Goal: Navigation & Orientation: Find specific page/section

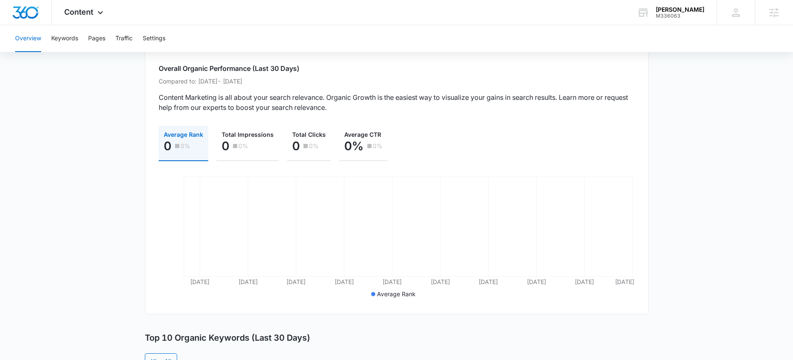
scroll to position [105, 0]
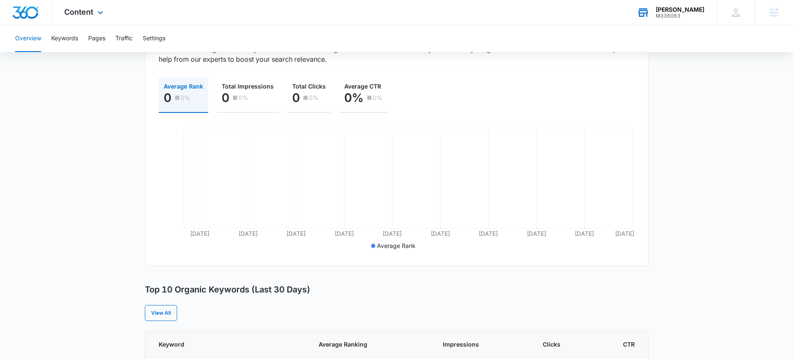
click at [681, 13] on div "M336063" at bounding box center [680, 16] width 49 height 6
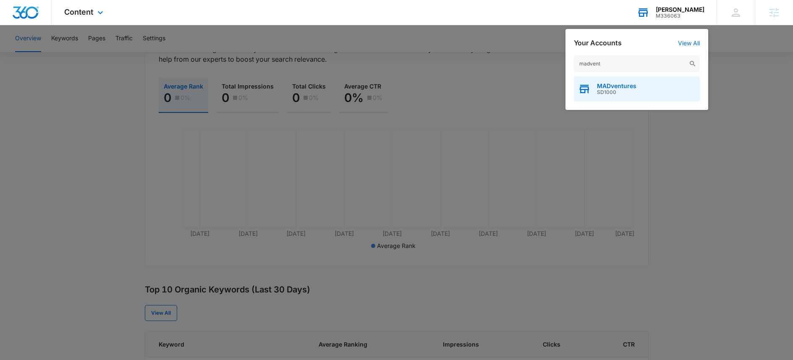
type input "madvent"
click at [637, 89] on div "MADventures SD1000" at bounding box center [637, 88] width 126 height 25
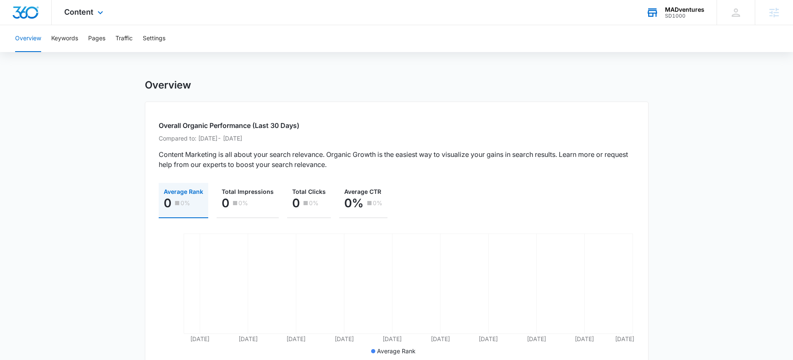
click at [683, 20] on div "MADventures SD1000 Your Accounts View All" at bounding box center [675, 12] width 83 height 25
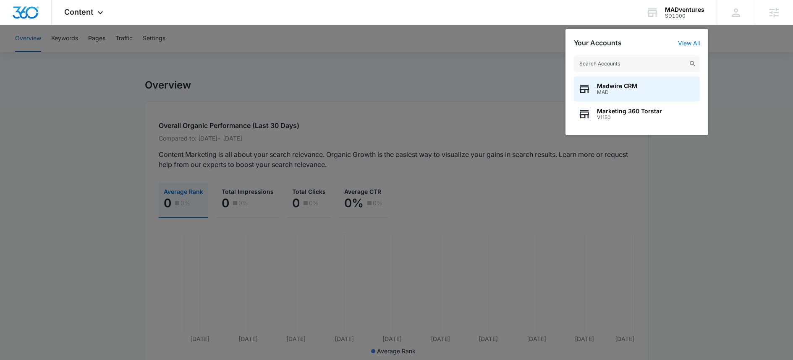
click at [756, 99] on div at bounding box center [396, 180] width 793 height 360
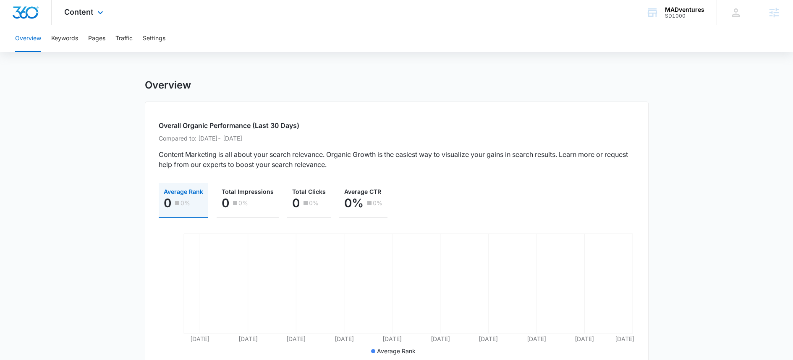
click at [90, 22] on div "Content Apps Reputation Websites Forms CRM Email Social Shop Content Ads Intell…" at bounding box center [85, 12] width 66 height 25
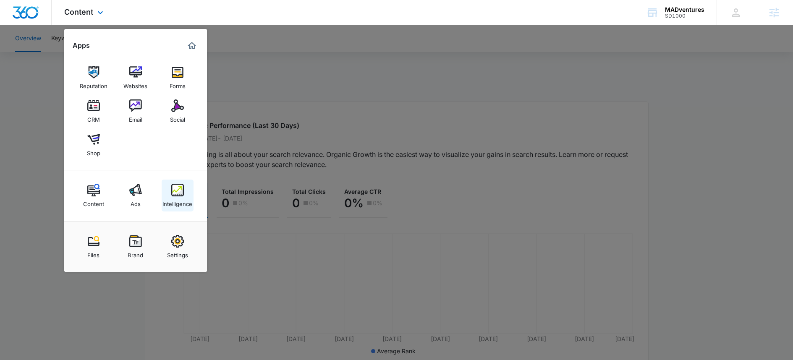
click at [174, 186] on img at bounding box center [177, 190] width 13 height 13
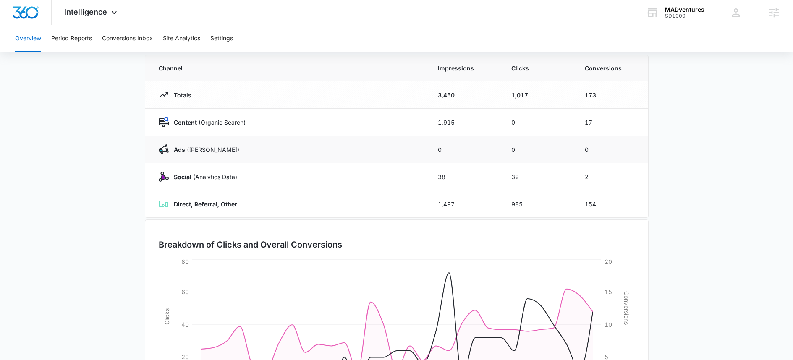
scroll to position [43, 0]
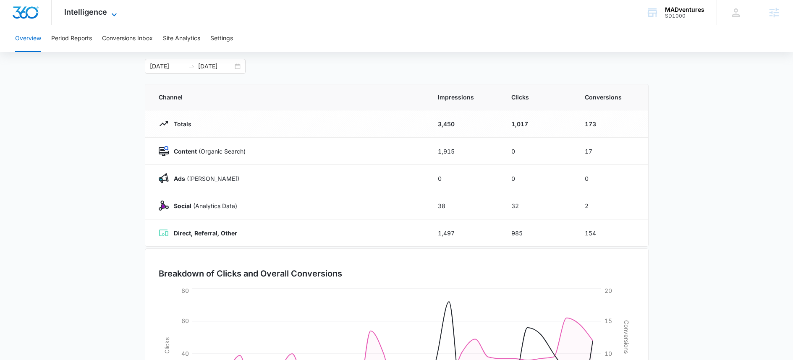
click at [100, 16] on span "Intelligence" at bounding box center [85, 12] width 43 height 9
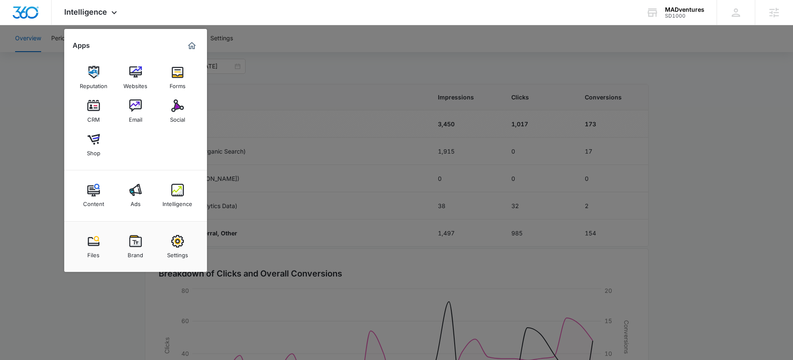
click at [125, 193] on link "Ads" at bounding box center [136, 196] width 32 height 32
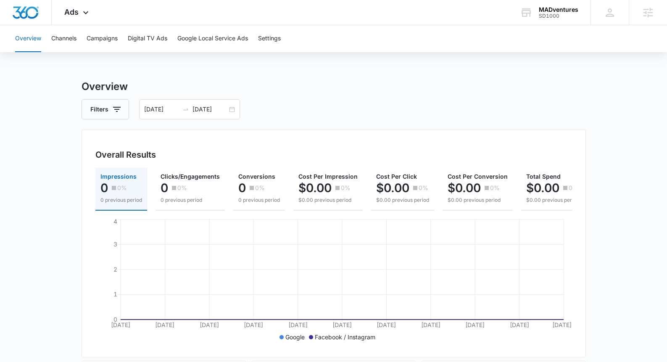
click at [29, 40] on button "Overview" at bounding box center [28, 38] width 26 height 27
click at [68, 39] on button "Channels" at bounding box center [63, 38] width 25 height 27
click at [96, 42] on button "Campaigns" at bounding box center [102, 38] width 31 height 27
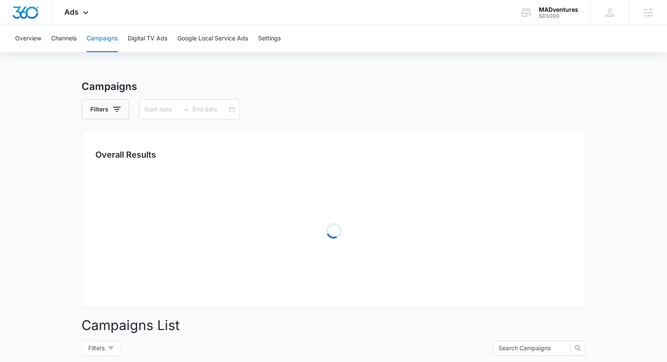
type input "07/15/2025"
type input "08/14/2025"
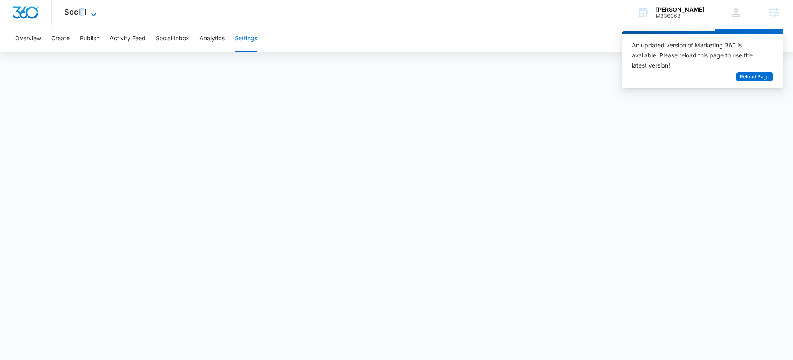
click at [82, 15] on span "Social" at bounding box center [75, 12] width 22 height 9
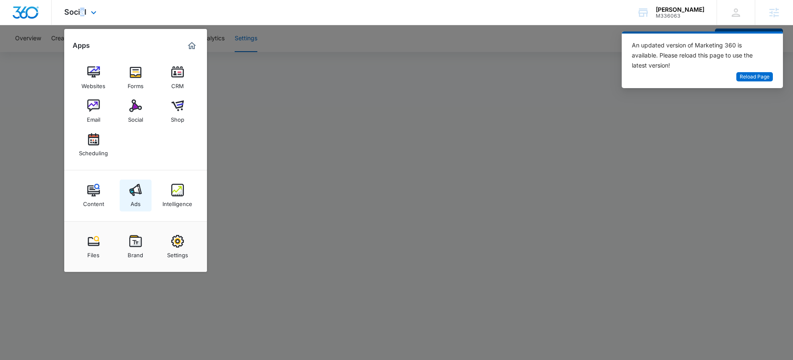
scroll to position [2, 0]
click at [175, 74] on img at bounding box center [177, 72] width 13 height 13
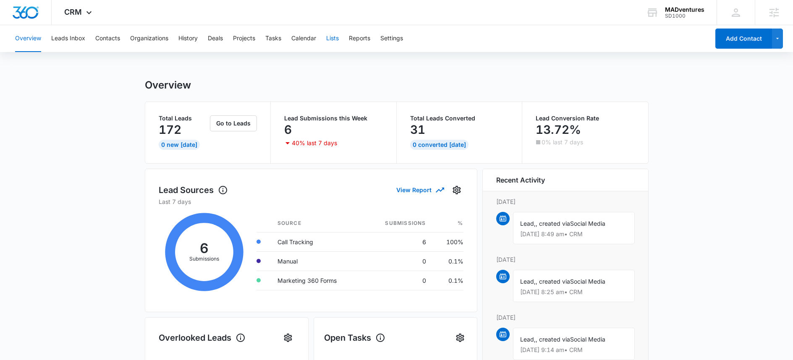
click at [336, 38] on button "Lists" at bounding box center [332, 38] width 13 height 27
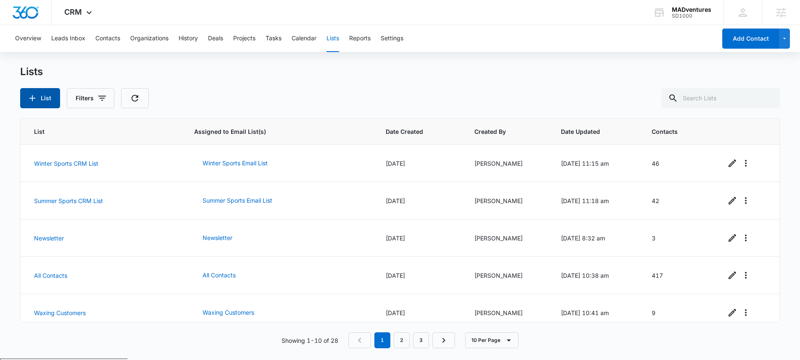
click at [36, 100] on icon "button" at bounding box center [32, 98] width 10 height 10
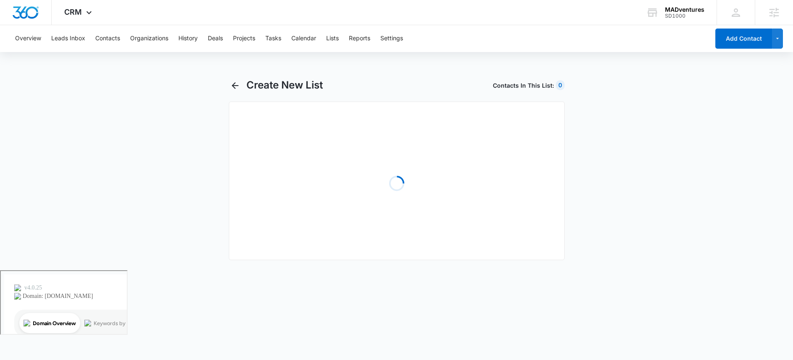
select select "31"
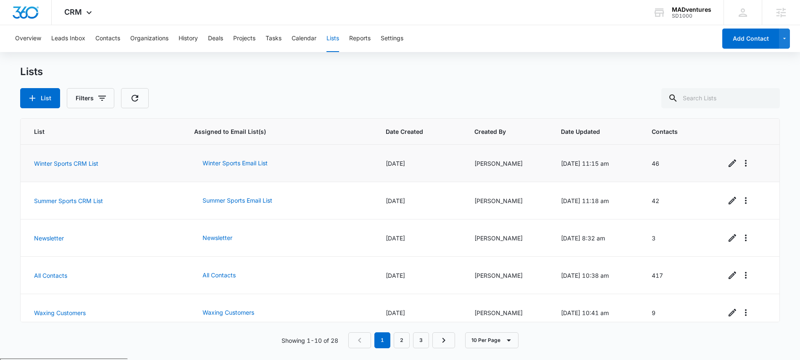
click at [131, 164] on td "Winter Sports CRM List" at bounding box center [102, 163] width 163 height 37
click at [79, 9] on span "CRM" at bounding box center [73, 12] width 18 height 9
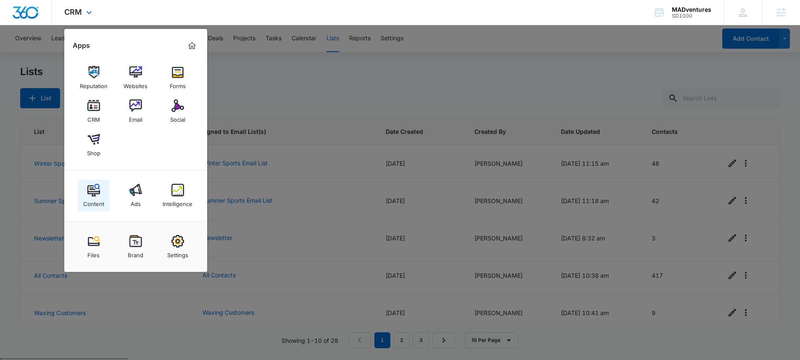
click at [89, 194] on img at bounding box center [93, 190] width 13 height 13
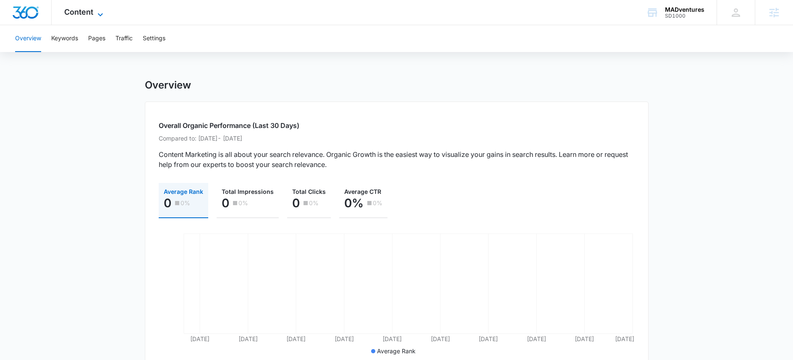
click at [91, 15] on span "Content" at bounding box center [78, 12] width 29 height 9
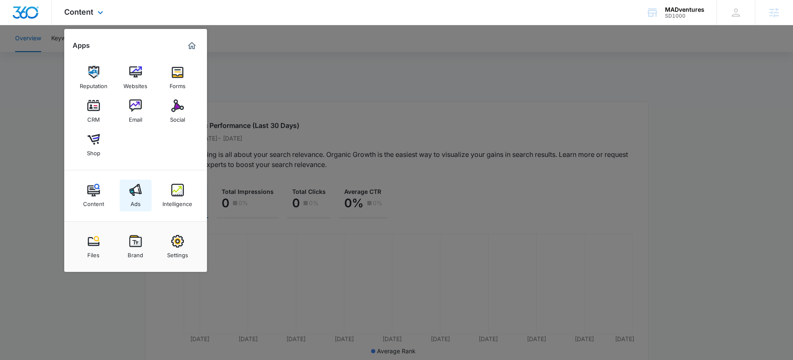
click at [134, 194] on img at bounding box center [135, 190] width 13 height 13
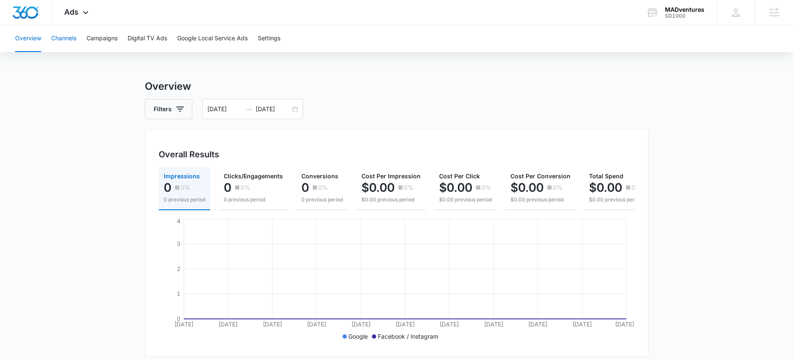
click at [58, 41] on button "Channels" at bounding box center [63, 38] width 25 height 27
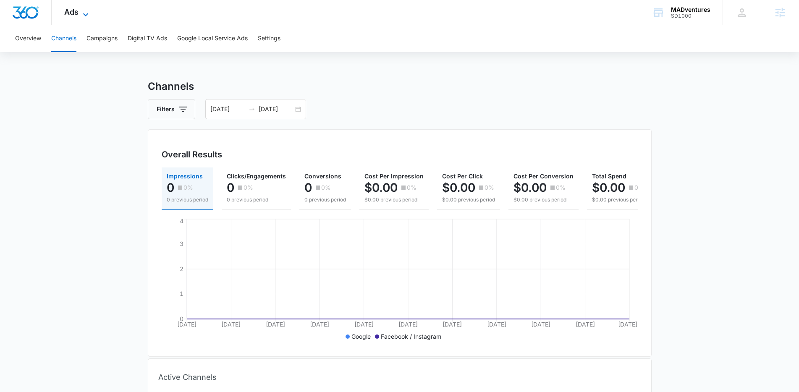
click at [77, 13] on span "Ads" at bounding box center [71, 12] width 14 height 9
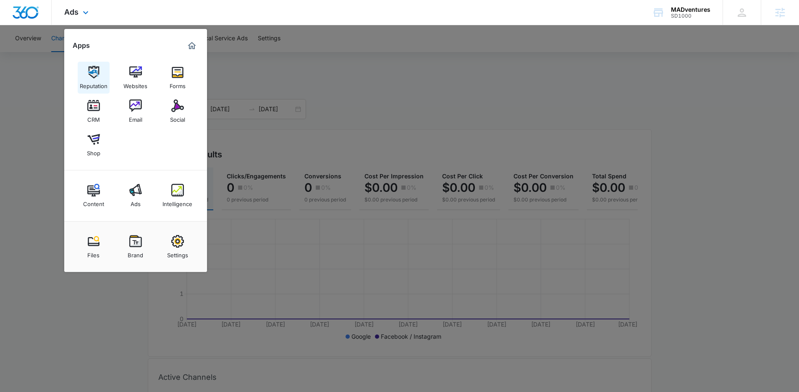
click at [97, 83] on div "Reputation" at bounding box center [94, 84] width 28 height 11
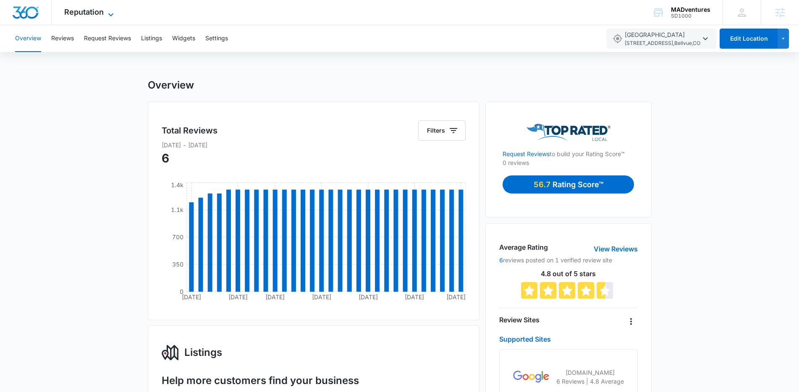
click at [110, 14] on icon at bounding box center [110, 14] width 5 height 3
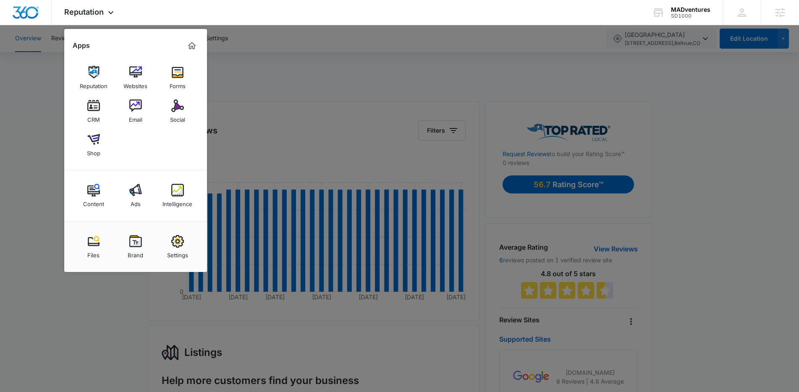
click at [293, 89] on div at bounding box center [399, 196] width 799 height 392
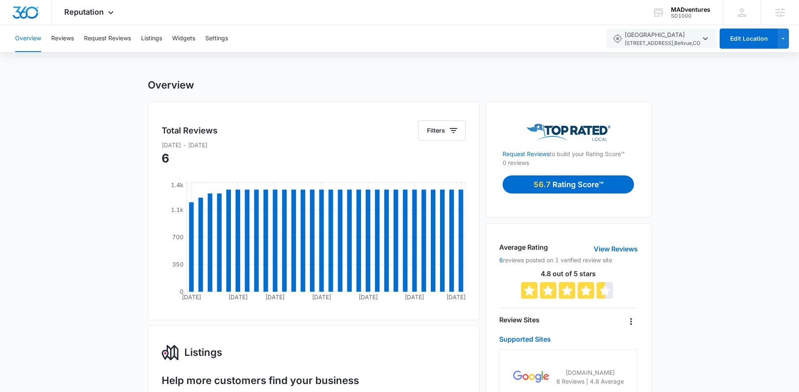
click at [27, 45] on button "Overview" at bounding box center [28, 38] width 26 height 27
click at [87, 22] on div "Reputation Apps Reputation Websites Forms CRM Email Social Shop Content Ads Int…" at bounding box center [90, 12] width 77 height 25
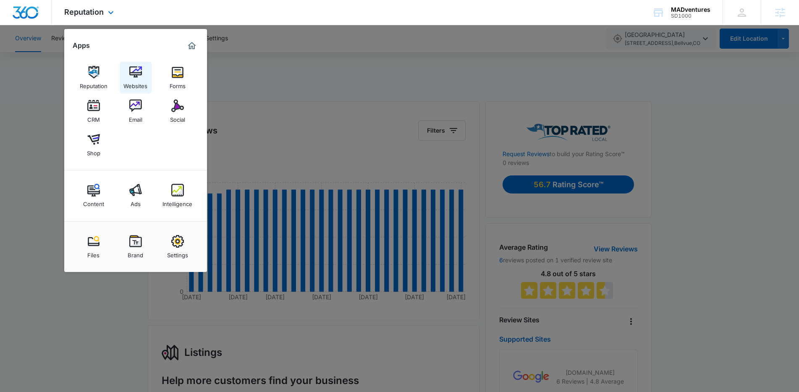
click at [125, 74] on link "Websites" at bounding box center [136, 78] width 32 height 32
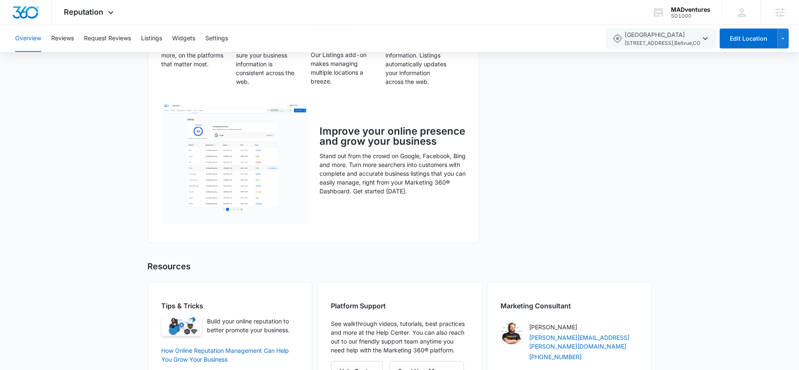
scroll to position [549, 0]
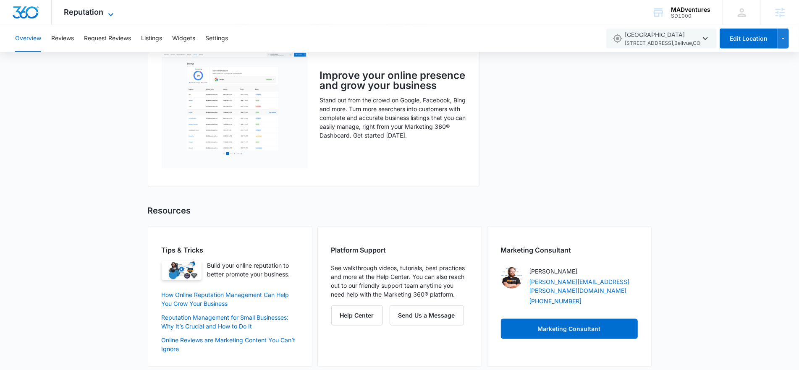
click at [100, 13] on span "Reputation" at bounding box center [83, 12] width 39 height 9
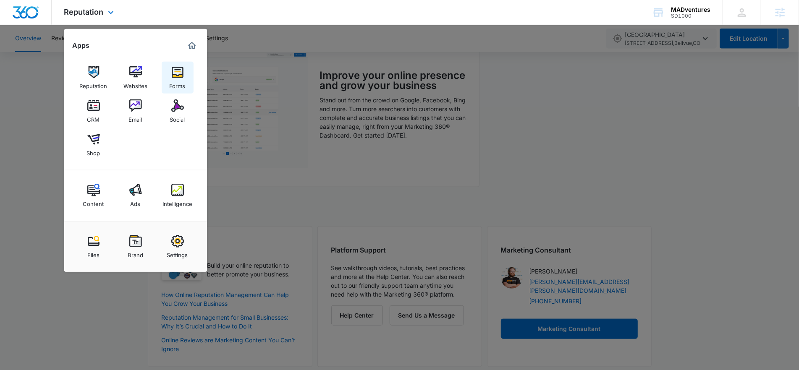
click at [186, 72] on link "Forms" at bounding box center [178, 78] width 32 height 32
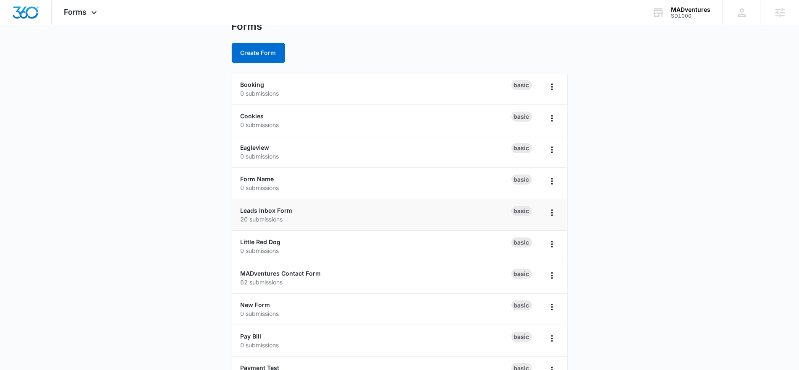
scroll to position [34, 0]
click at [84, 16] on div "Forms Apps Reputation Websites Forms CRM Email Social Shop Content Ads Intellig…" at bounding box center [82, 12] width 60 height 25
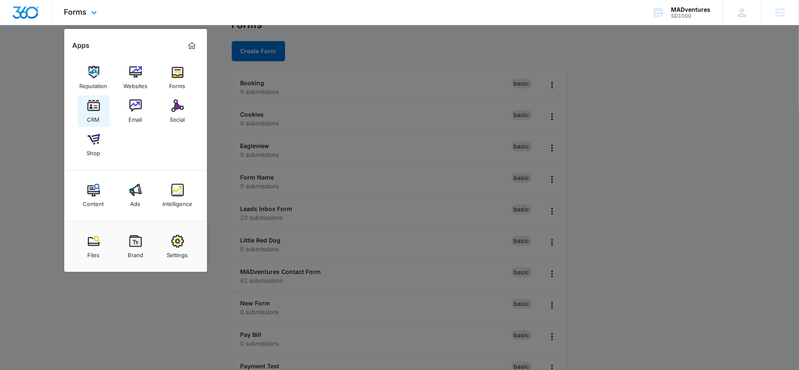
click at [98, 120] on div "CRM" at bounding box center [93, 117] width 13 height 11
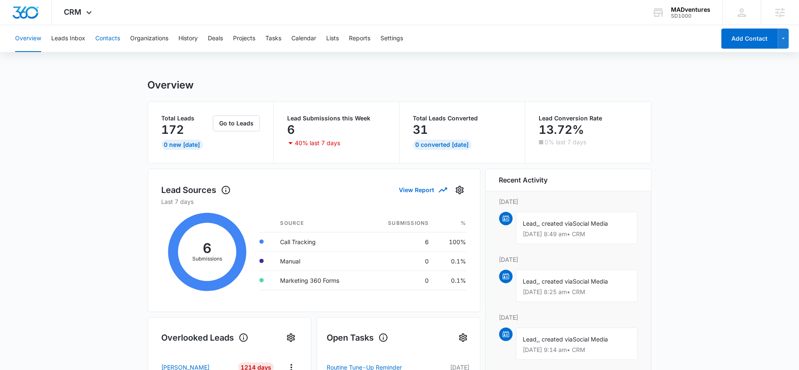
click at [105, 36] on button "Contacts" at bounding box center [107, 38] width 25 height 27
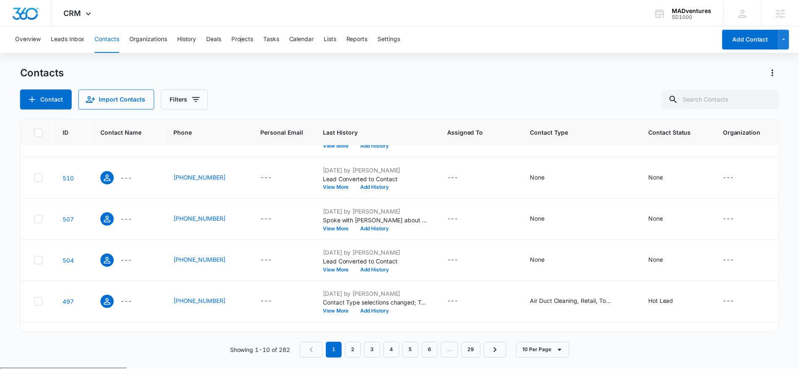
scroll to position [76, 0]
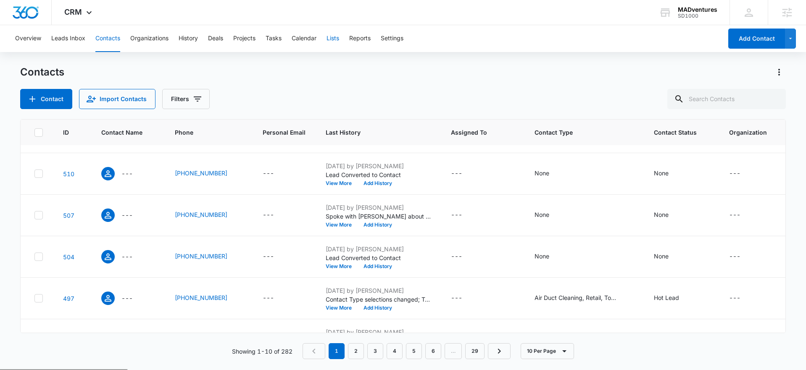
click at [337, 40] on button "Lists" at bounding box center [332, 38] width 13 height 27
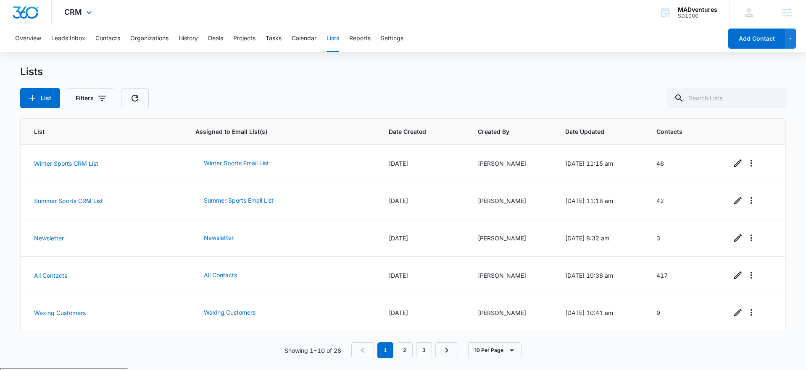
click at [82, 12] on div "CRM Apps Reputation Websites Forms CRM Email Social Shop Content Ads Intelligen…" at bounding box center [79, 12] width 55 height 25
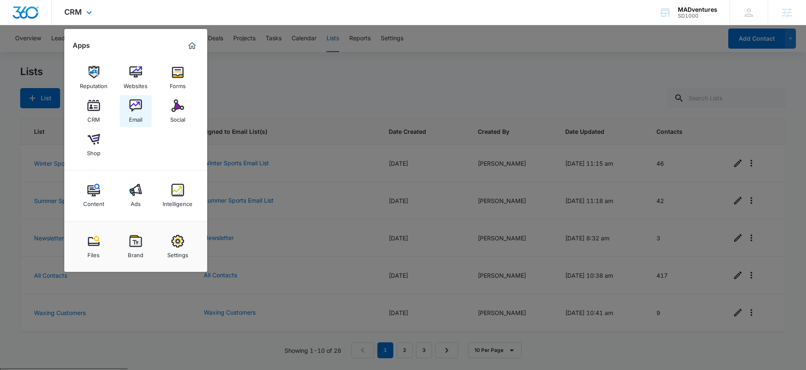
click at [132, 112] on img at bounding box center [135, 106] width 13 height 13
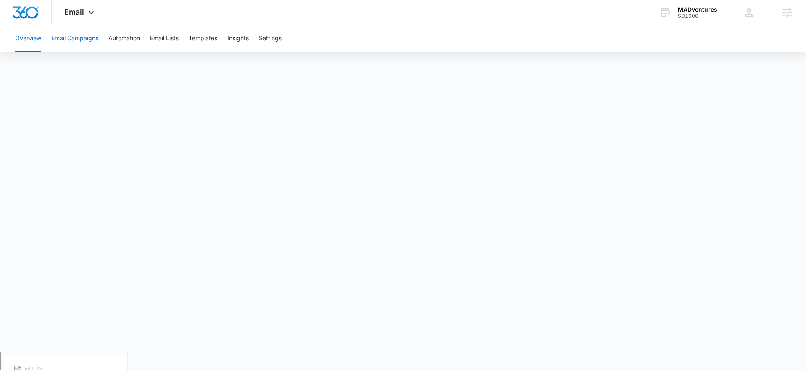
click at [86, 42] on button "Email Campaigns" at bounding box center [74, 38] width 47 height 27
click at [128, 37] on button "Automation" at bounding box center [124, 38] width 32 height 27
click at [77, 18] on div "Email Apps Reputation Websites Forms CRM Email Social Shop Content Ads Intellig…" at bounding box center [80, 12] width 57 height 25
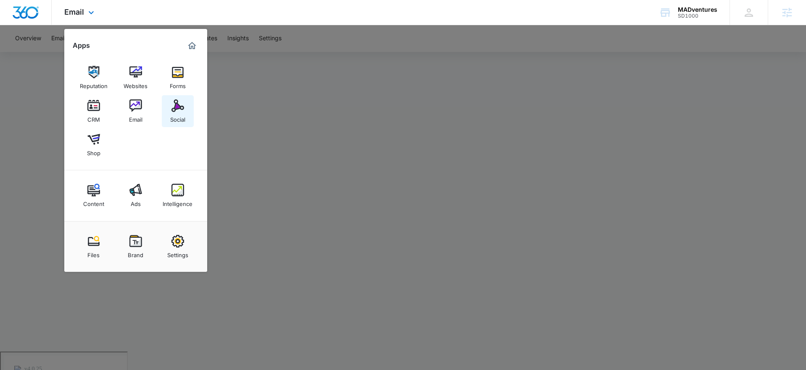
click at [173, 121] on div "Social" at bounding box center [177, 117] width 15 height 11
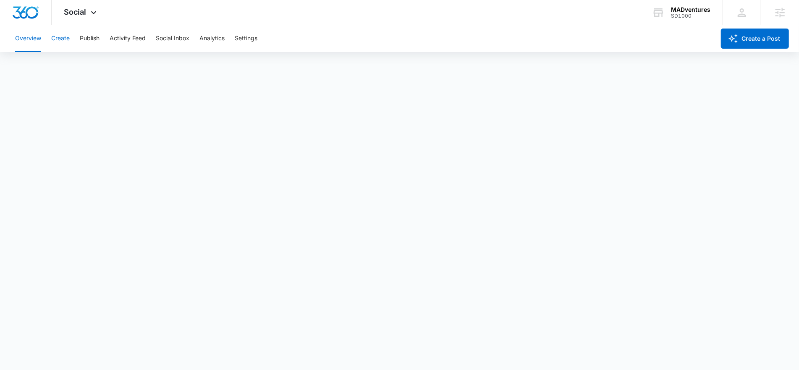
click at [66, 36] on button "Create" at bounding box center [60, 38] width 18 height 27
click at [92, 37] on button "Publish" at bounding box center [90, 38] width 20 height 27
click at [81, 11] on span "Social" at bounding box center [75, 12] width 22 height 9
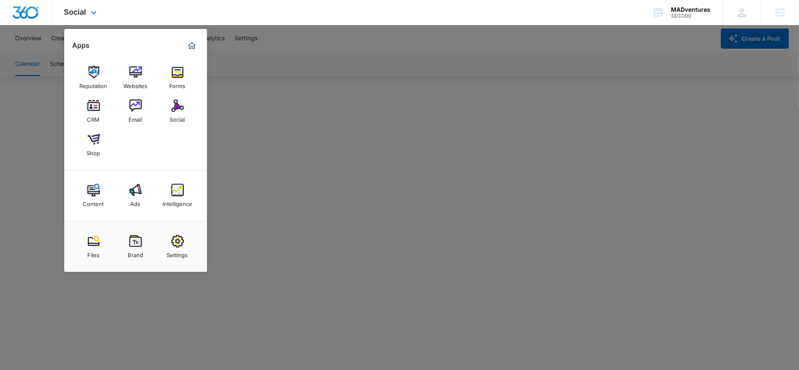
click at [99, 127] on div "Reputation Websites Forms CRM Email Social Shop" at bounding box center [135, 112] width 143 height 118
click at [94, 140] on img at bounding box center [93, 139] width 13 height 13
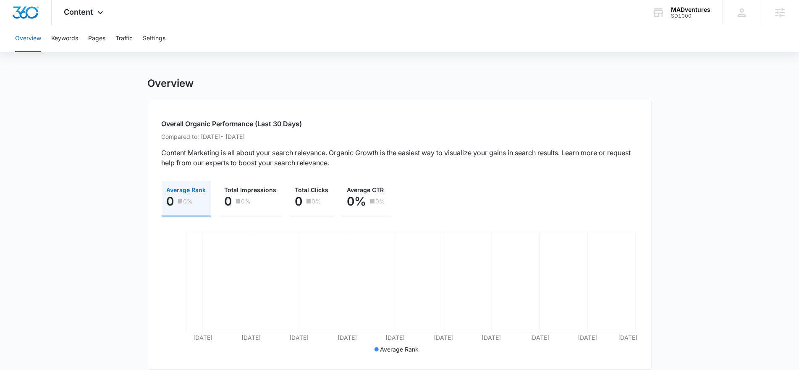
scroll to position [18, 0]
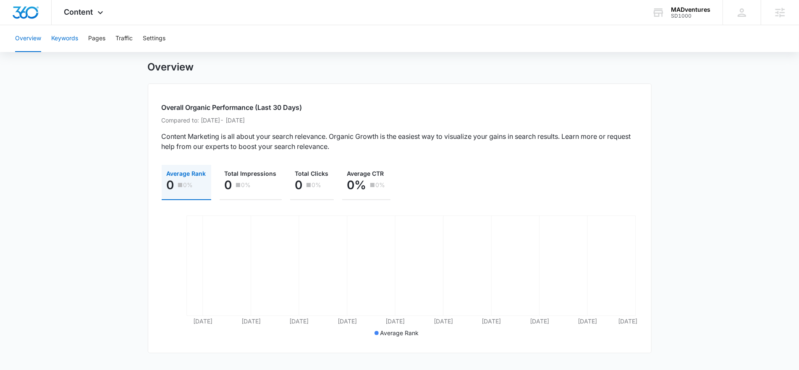
click at [58, 35] on button "Keywords" at bounding box center [64, 38] width 27 height 27
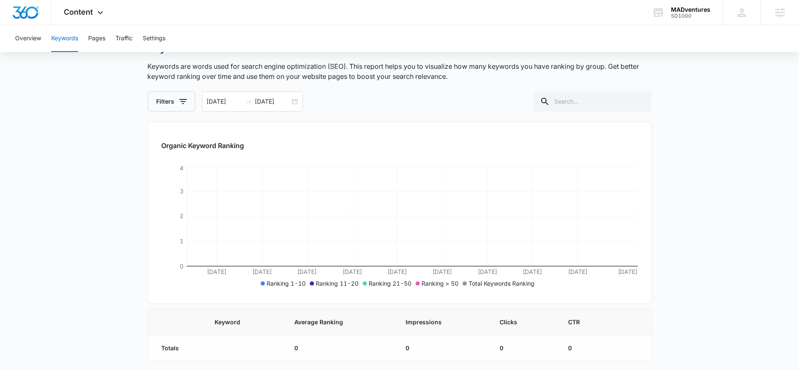
scroll to position [37, 0]
click at [37, 44] on button "Overview" at bounding box center [28, 38] width 26 height 27
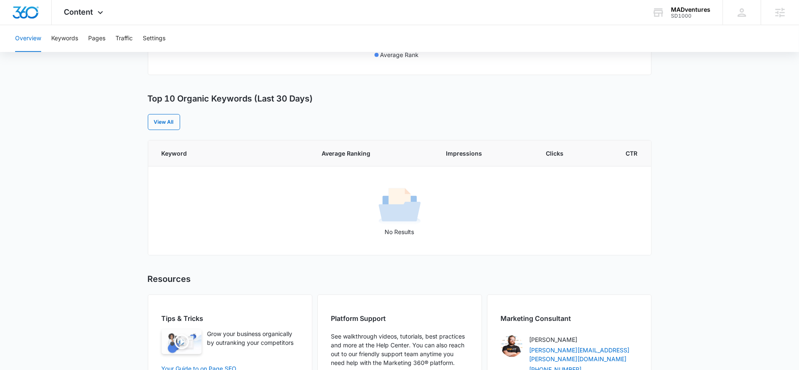
scroll to position [238, 0]
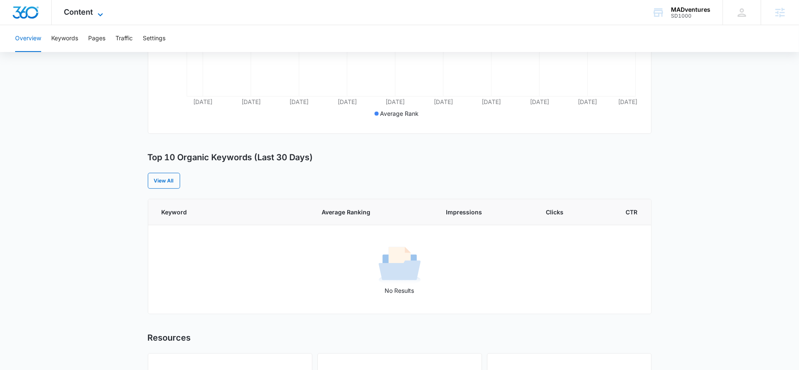
click at [90, 14] on span "Content" at bounding box center [78, 12] width 29 height 9
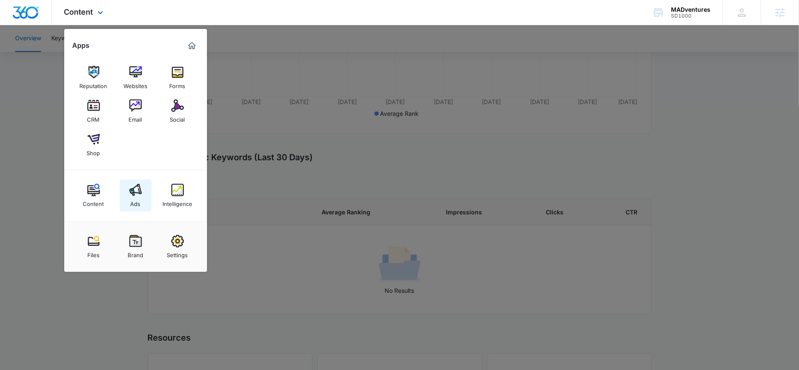
click at [139, 200] on div "Ads" at bounding box center [136, 202] width 10 height 11
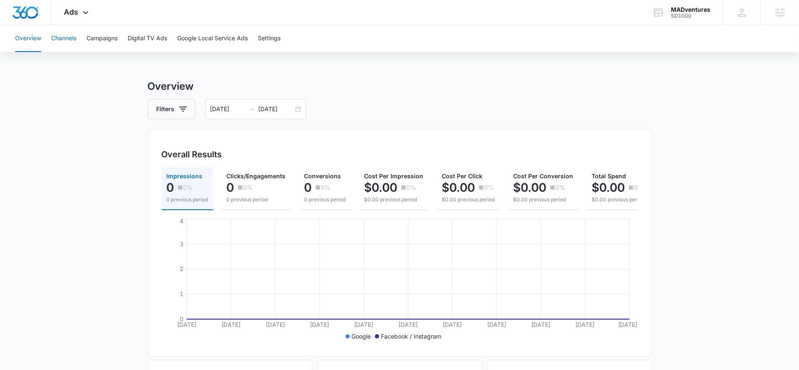
click at [66, 38] on button "Channels" at bounding box center [63, 38] width 25 height 27
click at [84, 17] on div "Ads Apps Reputation Websites Forms CRM Email Social Shop Content Ads Intelligen…" at bounding box center [78, 12] width 52 height 25
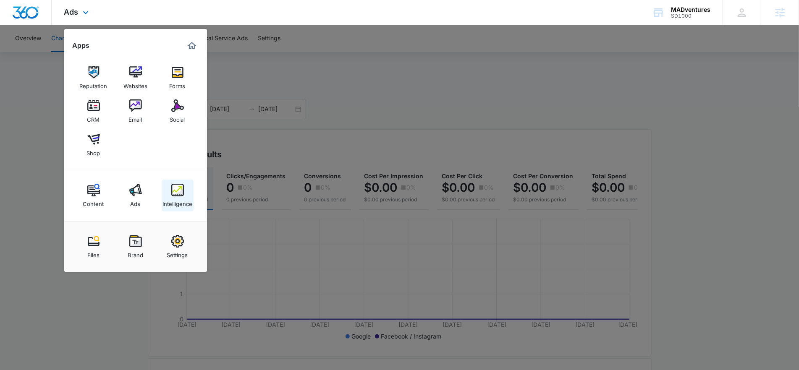
click at [171, 196] on img at bounding box center [177, 190] width 13 height 13
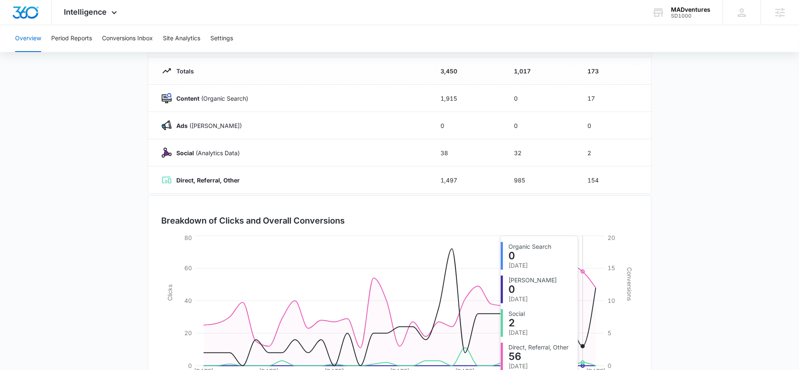
scroll to position [59, 0]
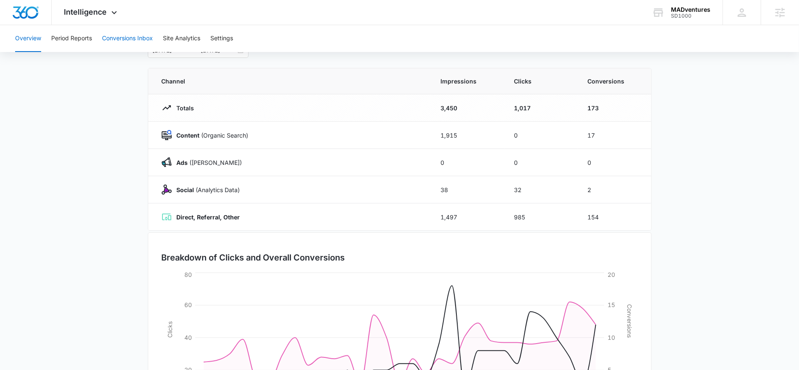
click at [120, 39] on button "Conversions Inbox" at bounding box center [127, 38] width 51 height 27
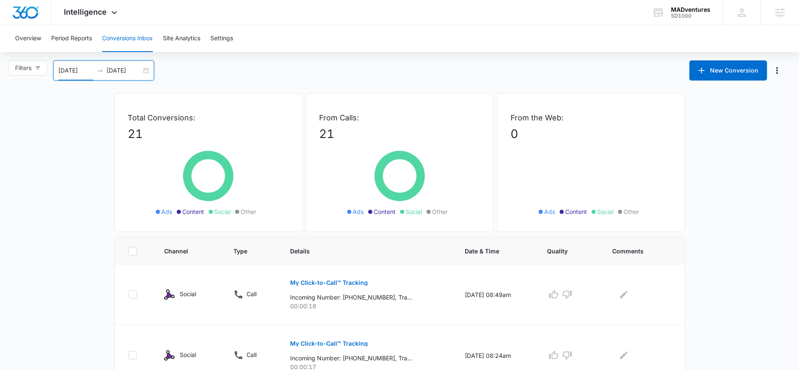
click at [67, 74] on input "[DATE]" at bounding box center [75, 70] width 35 height 9
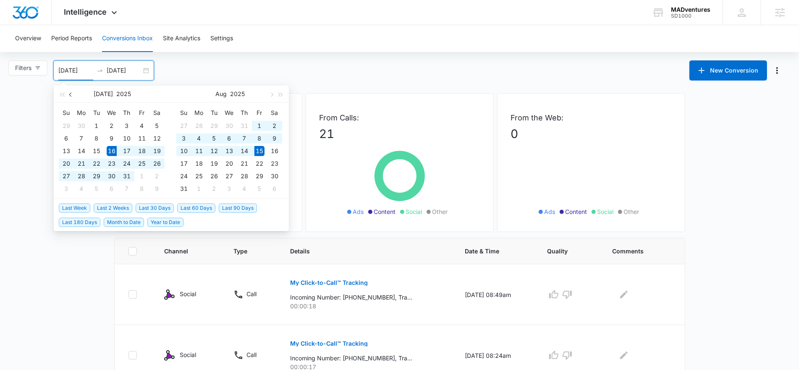
click at [71, 99] on button "button" at bounding box center [70, 94] width 9 height 17
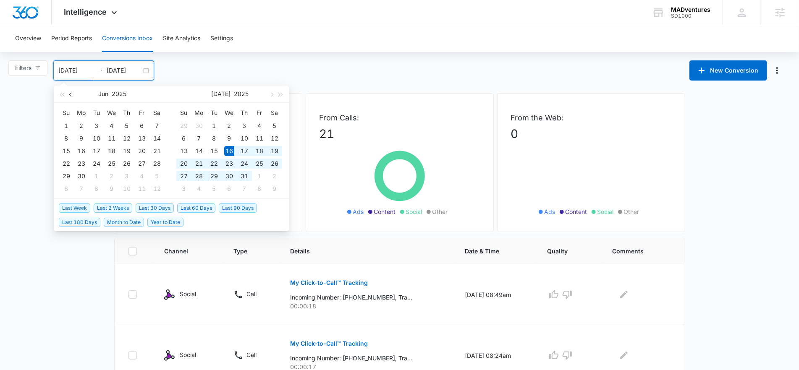
click at [71, 99] on button "button" at bounding box center [70, 94] width 9 height 17
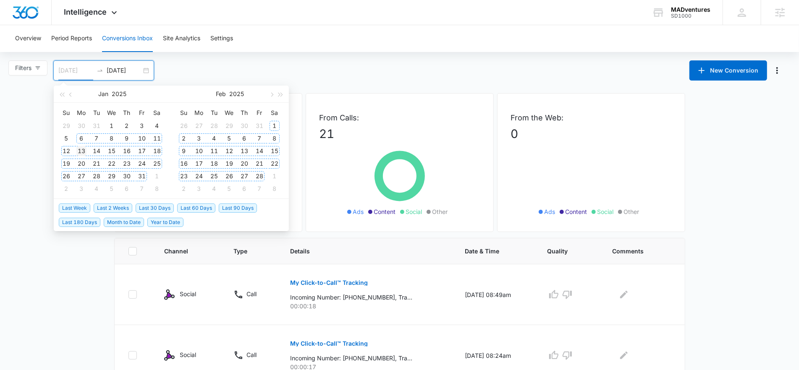
type input "[DATE]"
click at [82, 150] on div "13" at bounding box center [81, 151] width 10 height 10
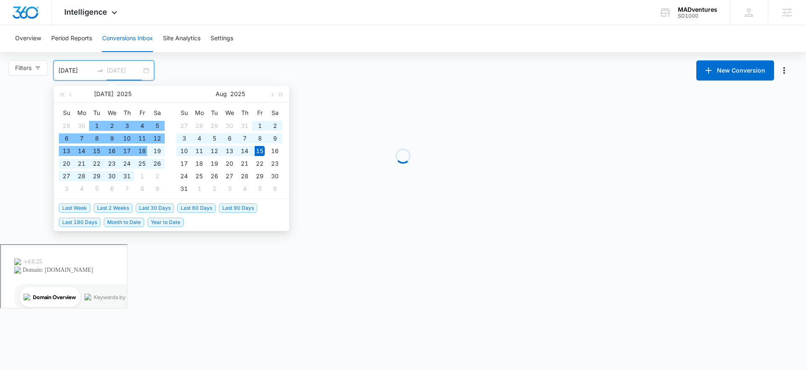
type input "[DATE]"
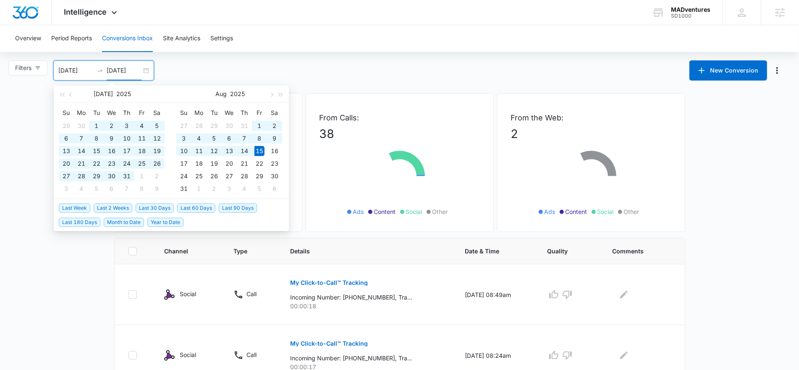
click at [332, 52] on div "Overview Period Reports Conversions Inbox Site Analytics Settings" at bounding box center [399, 38] width 779 height 27
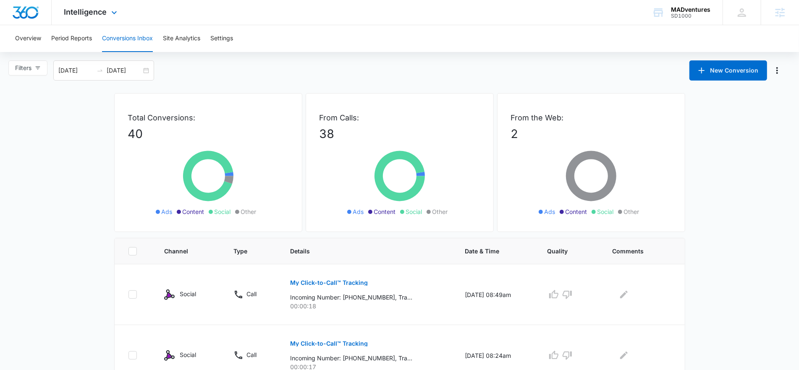
click at [91, 18] on div "Intelligence Apps Reputation Websites Forms CRM Email Social Shop Content Ads I…" at bounding box center [92, 12] width 80 height 25
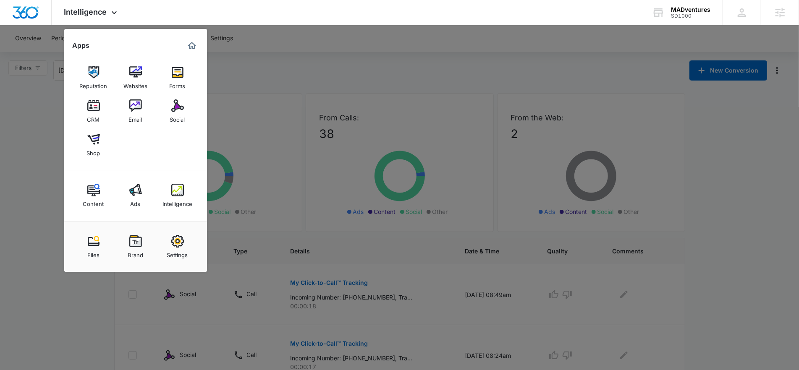
click at [301, 73] on div at bounding box center [399, 185] width 799 height 370
